Goal: Task Accomplishment & Management: Use online tool/utility

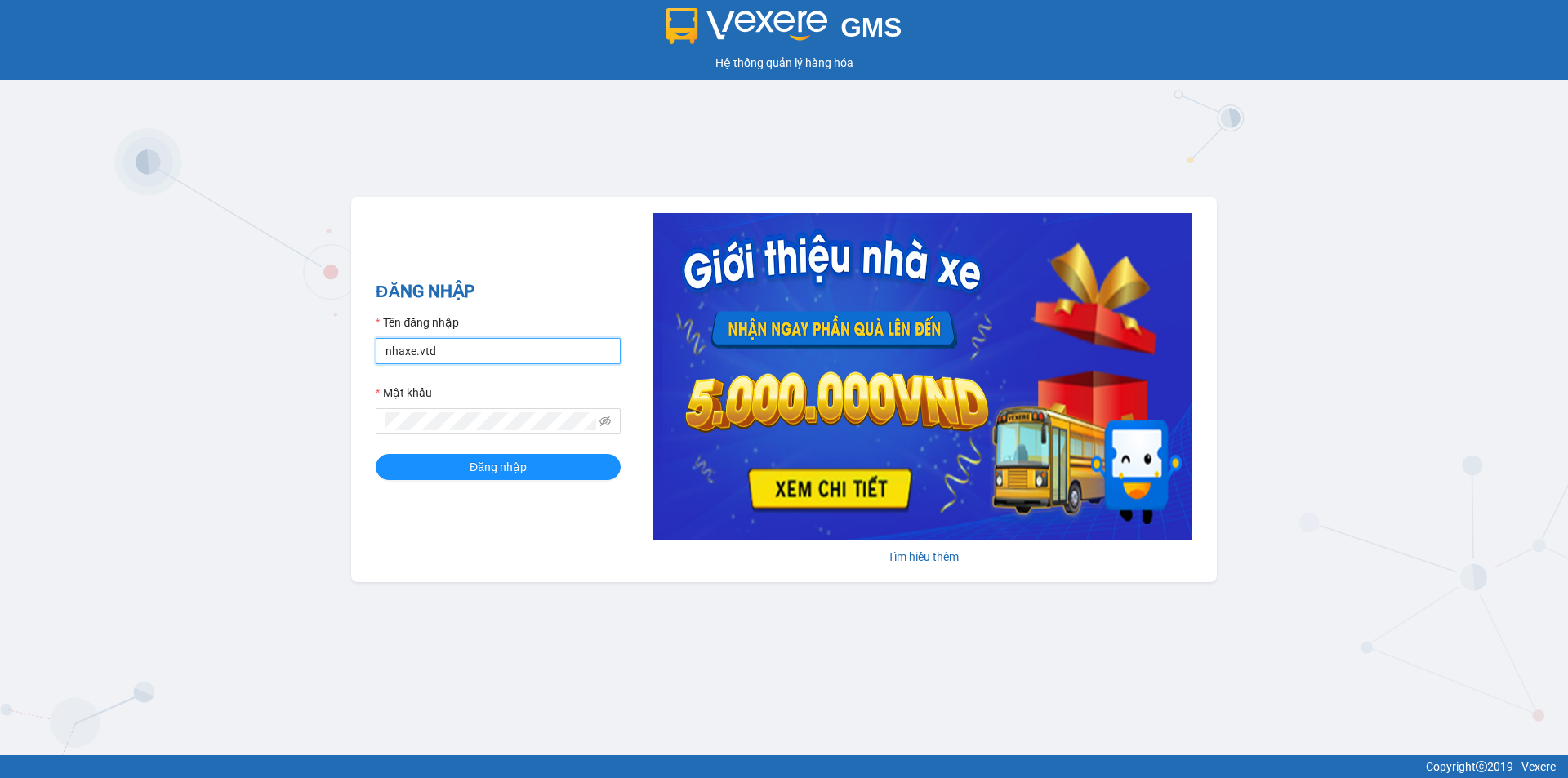
drag, startPoint x: 463, startPoint y: 355, endPoint x: 379, endPoint y: 355, distance: 84.0
click at [379, 355] on input "nhaxe.vtd" at bounding box center [498, 351] width 245 height 27
type input "thanhvan.vtd"
click at [366, 440] on div "ĐĂNG NHẬP Tên đăng nhập thanhvan.vtd Mật khẩu Đăng nhập [PERSON_NAME] thêm" at bounding box center [784, 390] width 866 height 385
click at [376, 454] on button "Đăng nhập" at bounding box center [498, 467] width 245 height 27
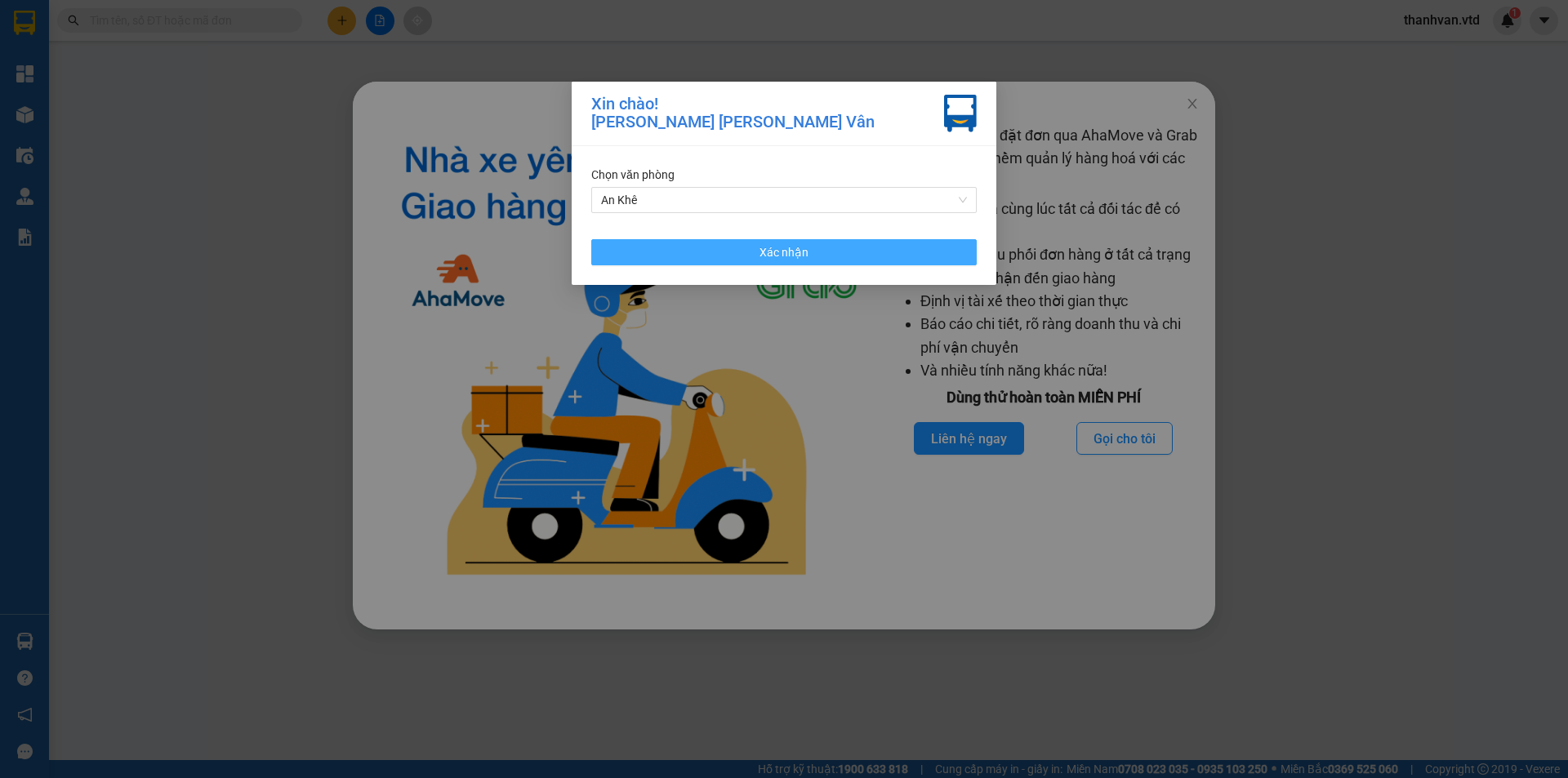
click at [812, 248] on button "Xác nhận" at bounding box center [784, 253] width 386 height 27
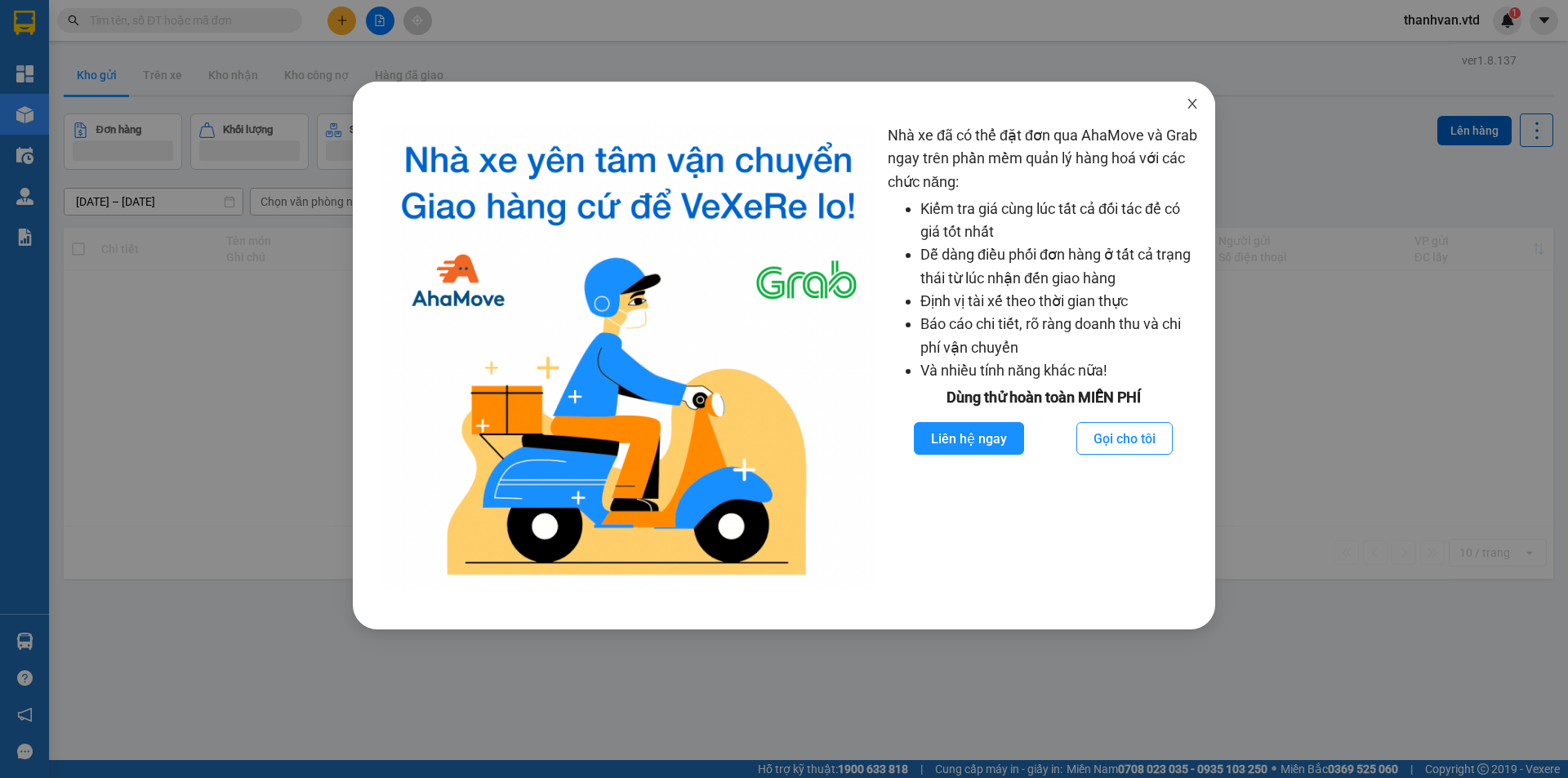
click at [1196, 100] on icon "close" at bounding box center [1192, 103] width 13 height 13
